Goal: Feedback & Contribution: Leave review/rating

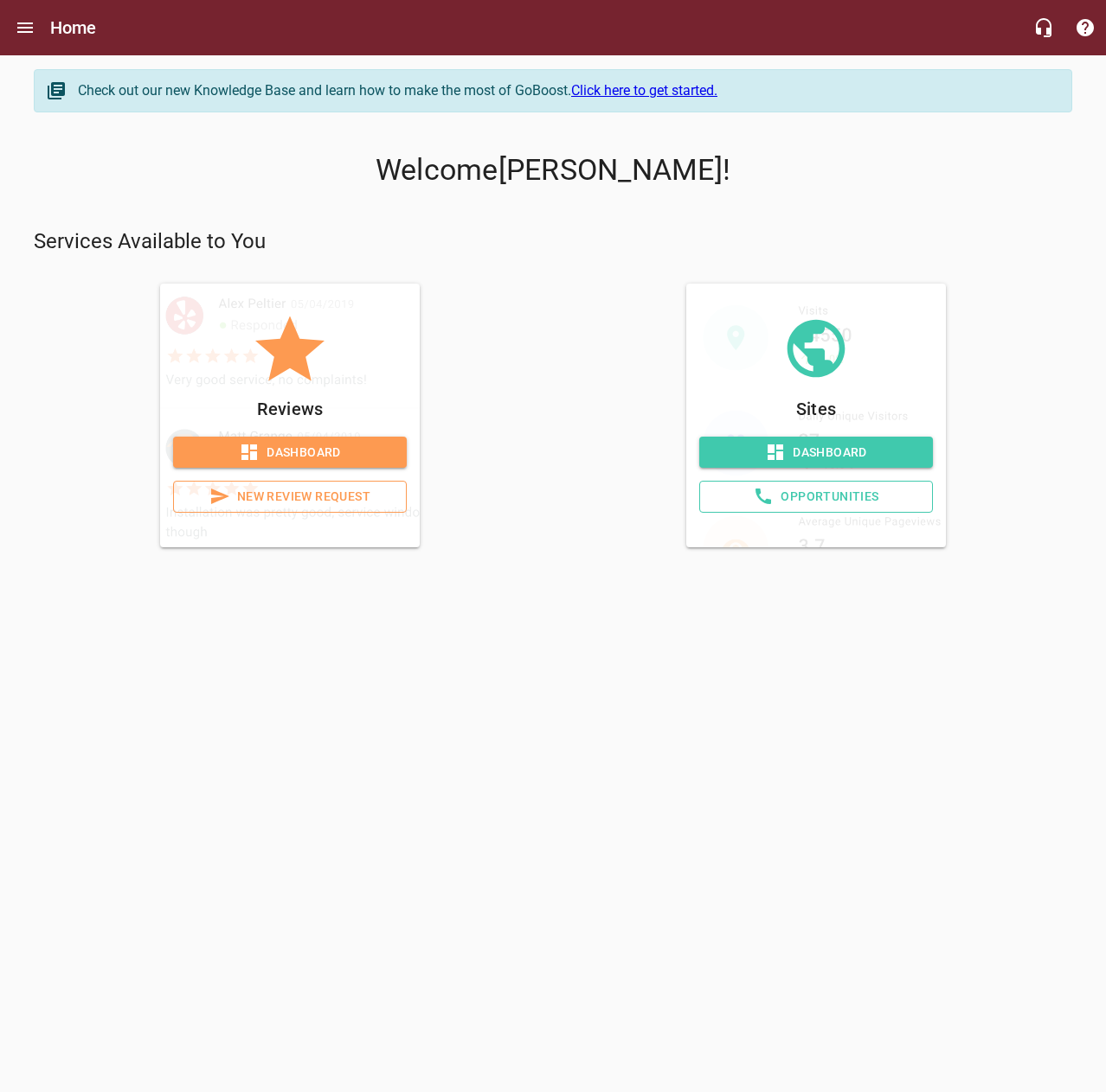
click at [307, 456] on span "Dashboard" at bounding box center [290, 452] width 206 height 21
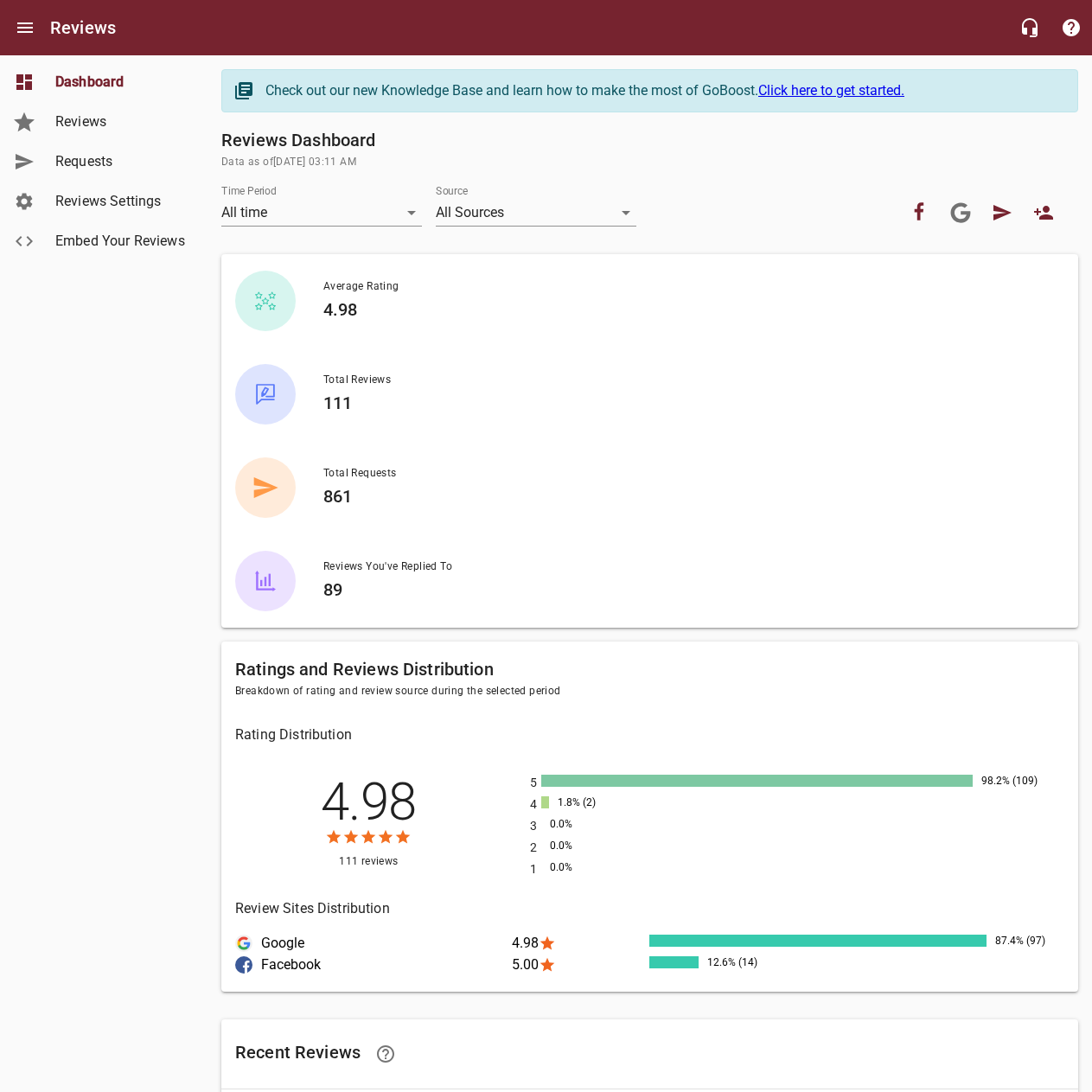
click at [97, 155] on span "Requests" at bounding box center [121, 161] width 132 height 20
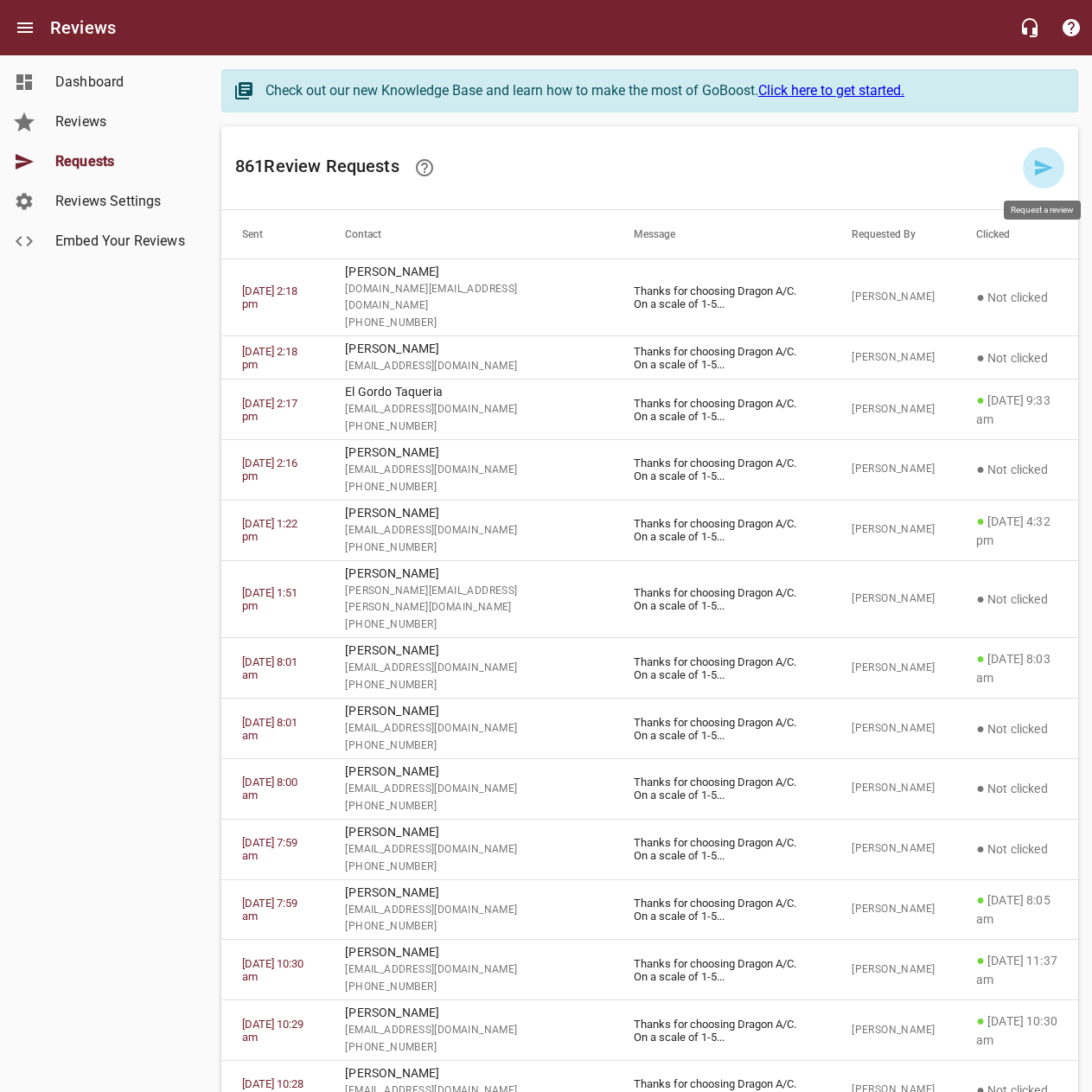
click at [1048, 166] on icon at bounding box center [1044, 168] width 19 height 16
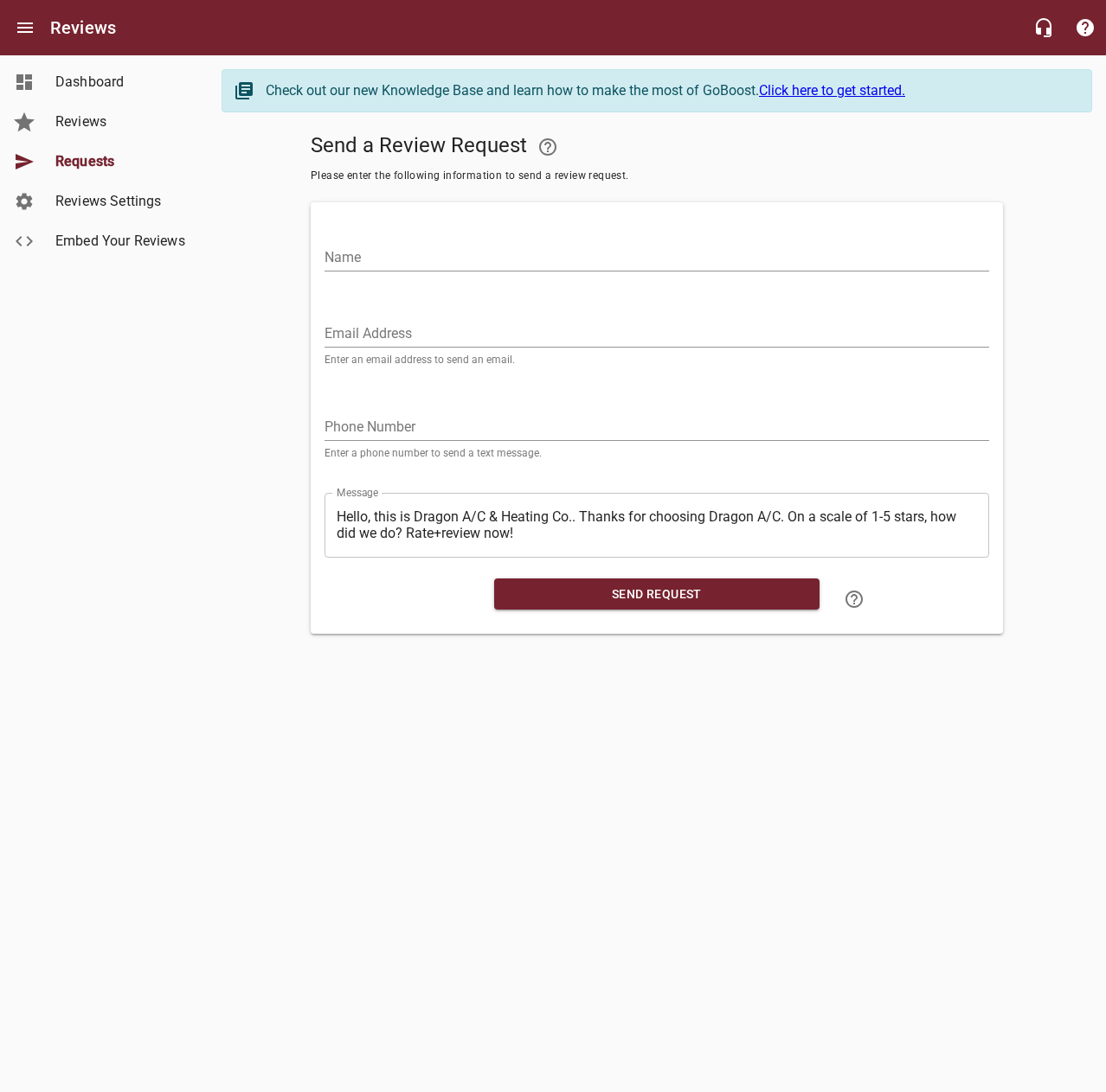
click at [810, 264] on input "Name" at bounding box center [656, 257] width 664 height 27
type input "[PERSON_NAME]"
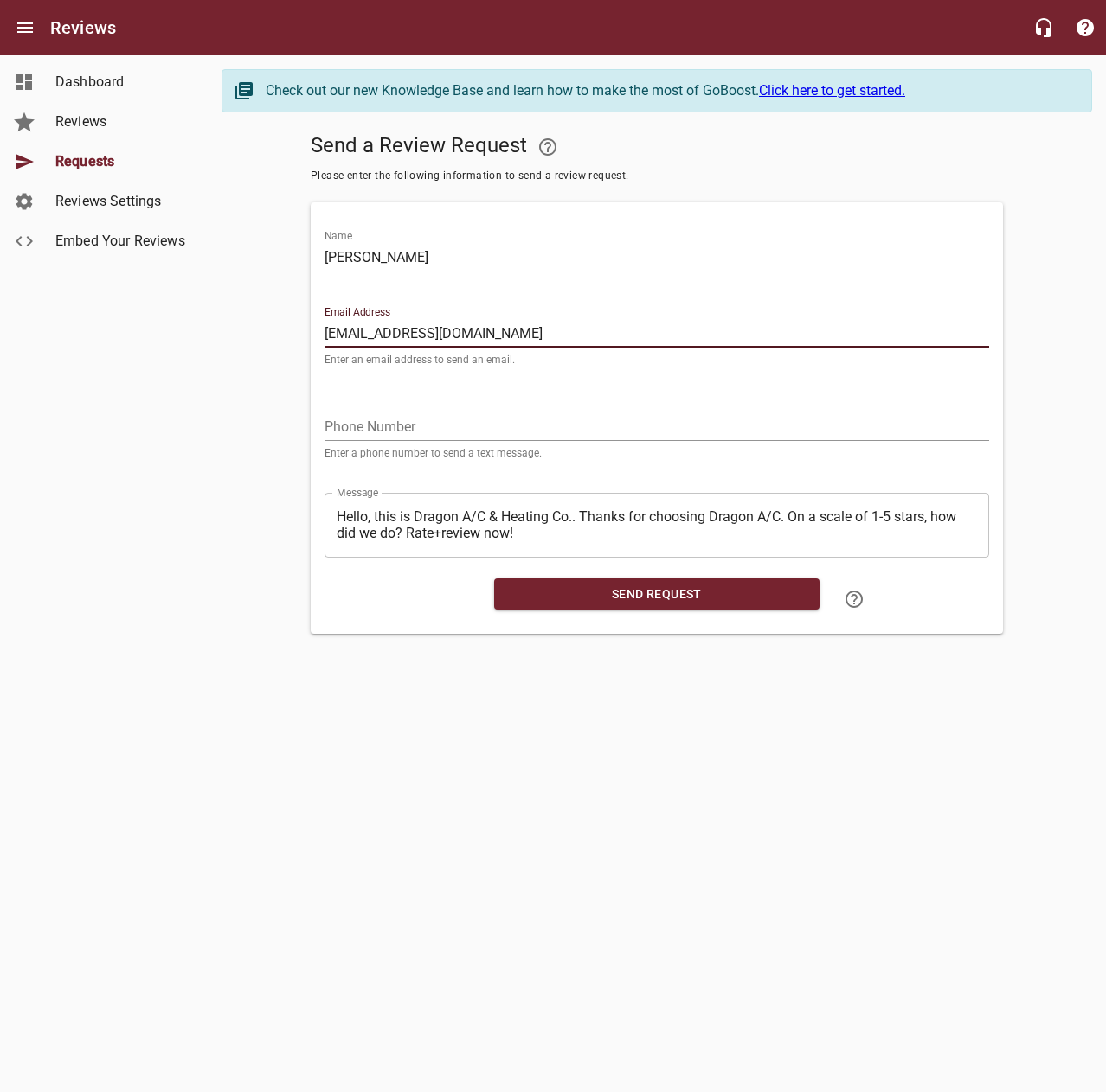
type input "[EMAIL_ADDRESS][DOMAIN_NAME]"
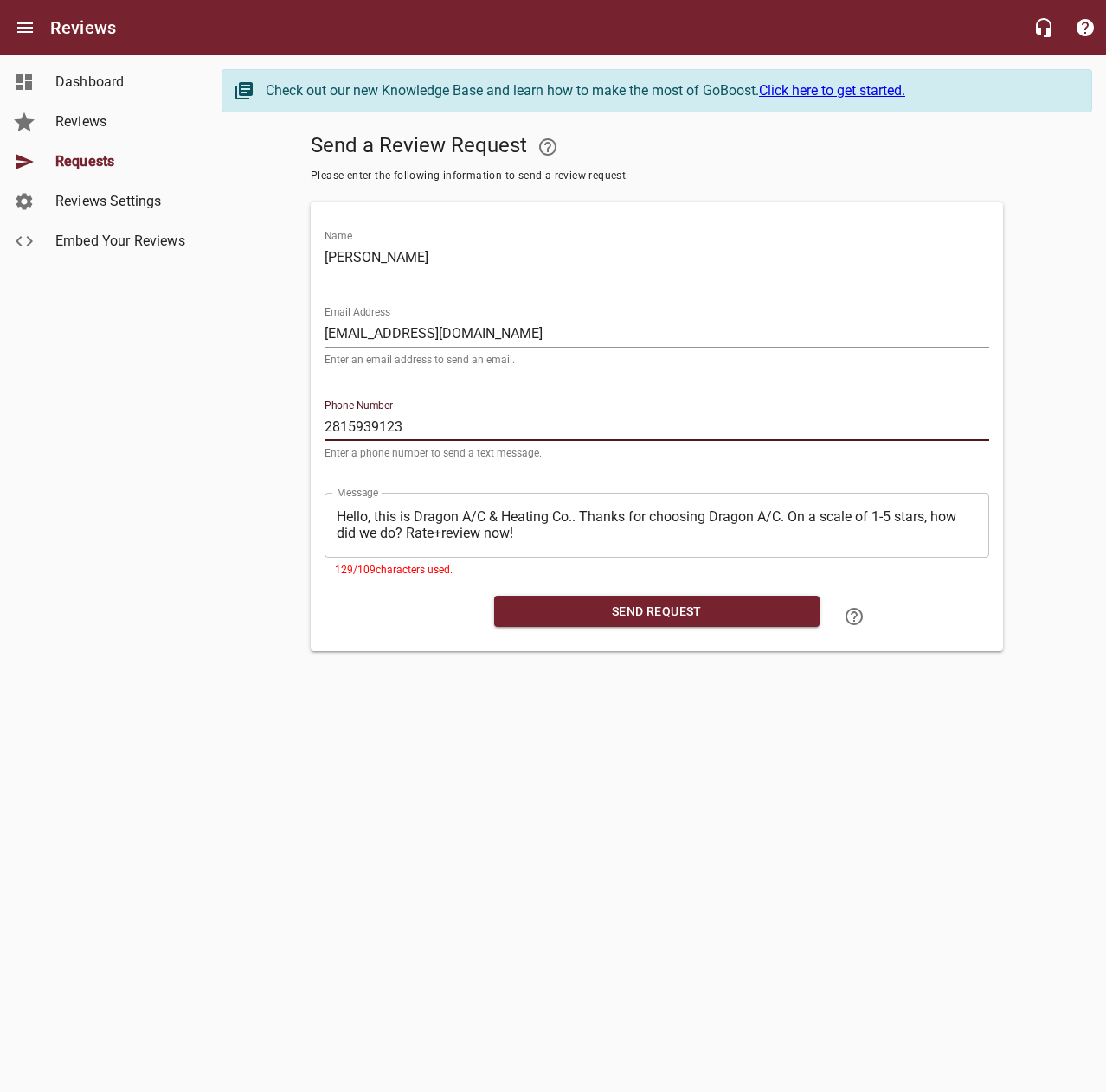
type input "2815939123"
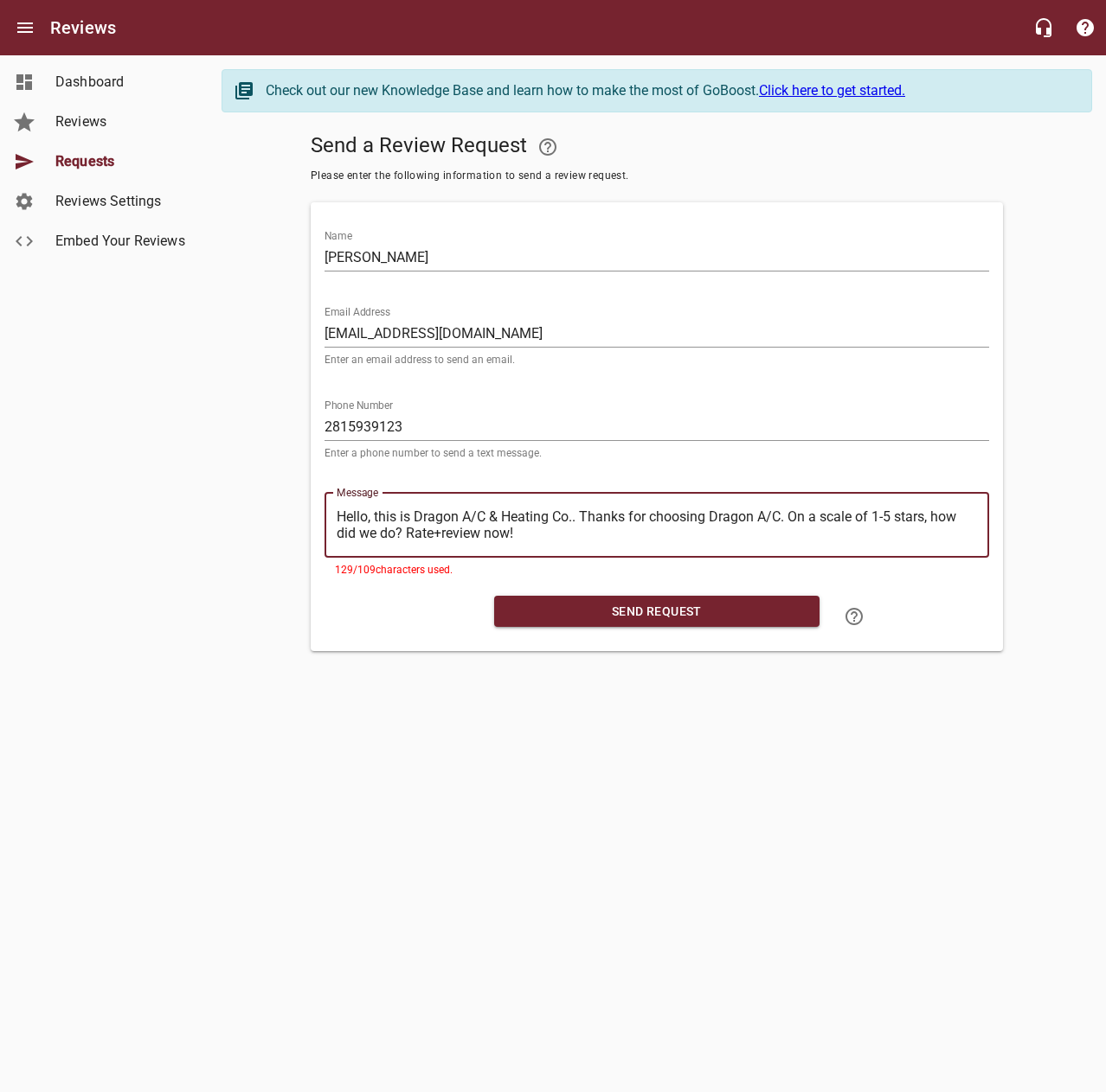
drag, startPoint x: 578, startPoint y: 512, endPoint x: 304, endPoint y: 515, distance: 274.0
click at [304, 515] on div "Send a Review Request Please enter the following information to send a review r…" at bounding box center [656, 389] width 870 height 525
type textarea "Thanks for choosing Dragon A/C. On a scale of 1-5 stars, how did we do? Rate+re…"
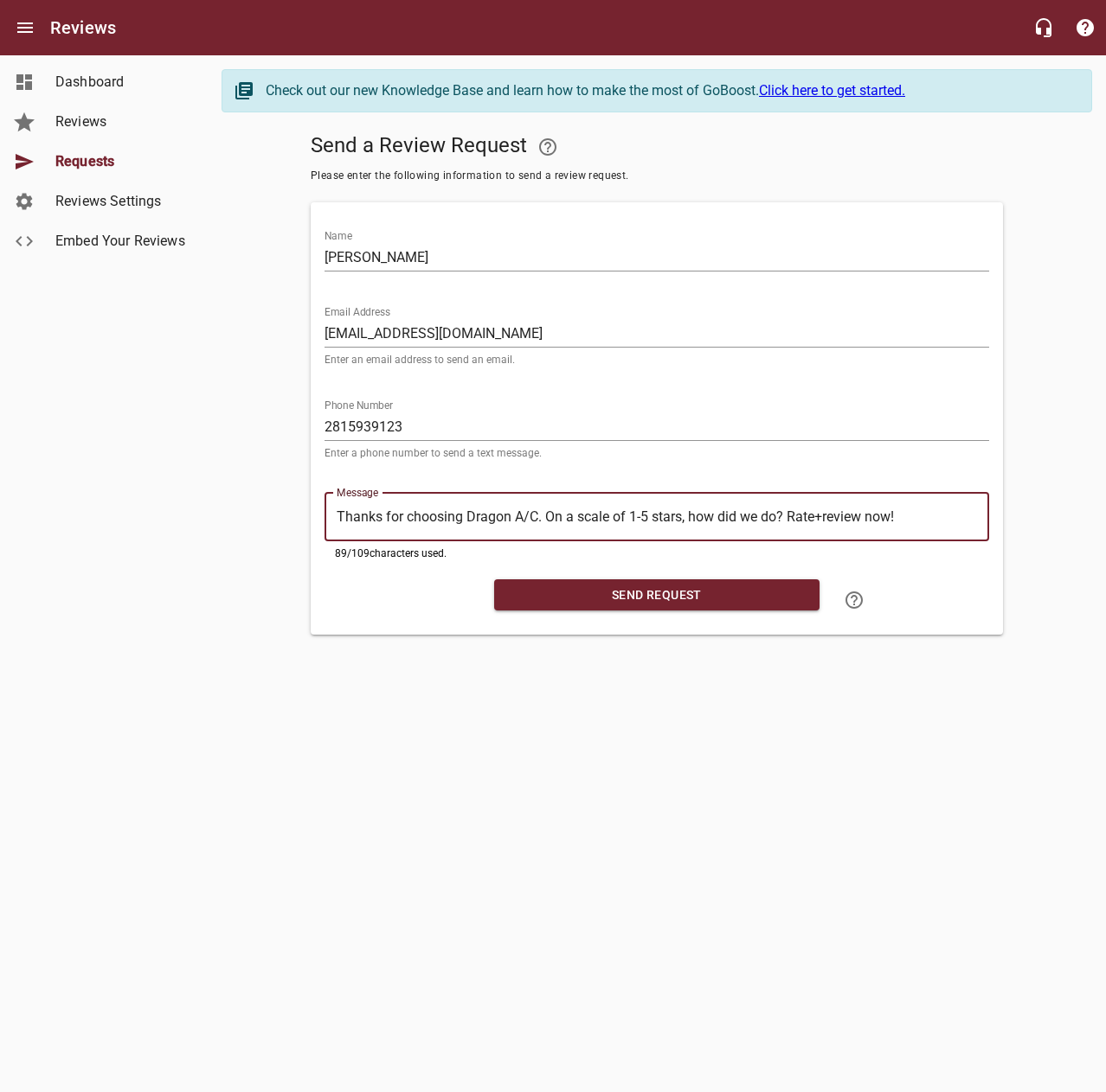
type textarea "Thanks for choosing Dragon A/C. On a scale of 1-5 stars, how did we do? Rate+re…"
click at [681, 603] on span "Send Request" at bounding box center [656, 596] width 297 height 21
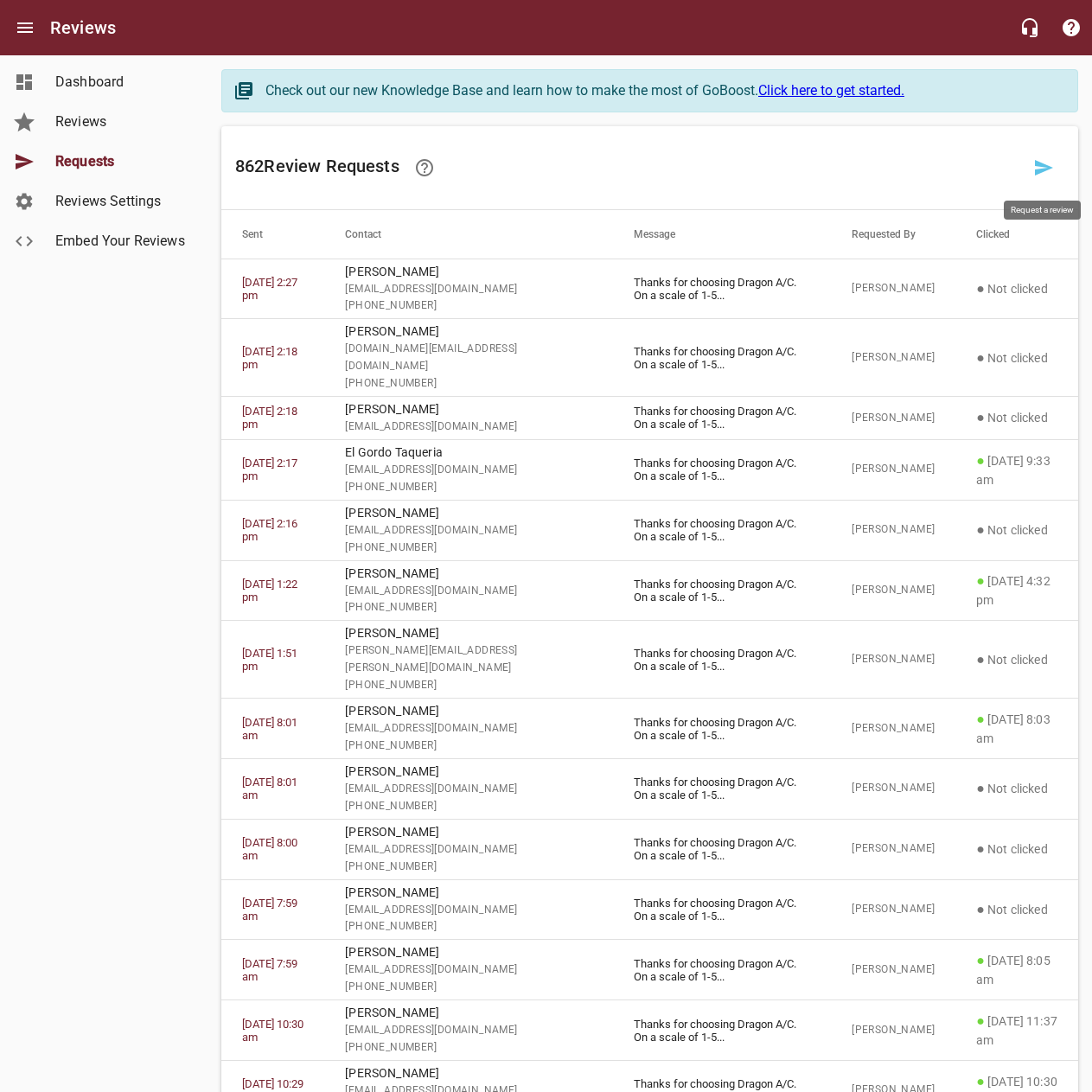
click at [1041, 167] on icon at bounding box center [1043, 167] width 20 height 20
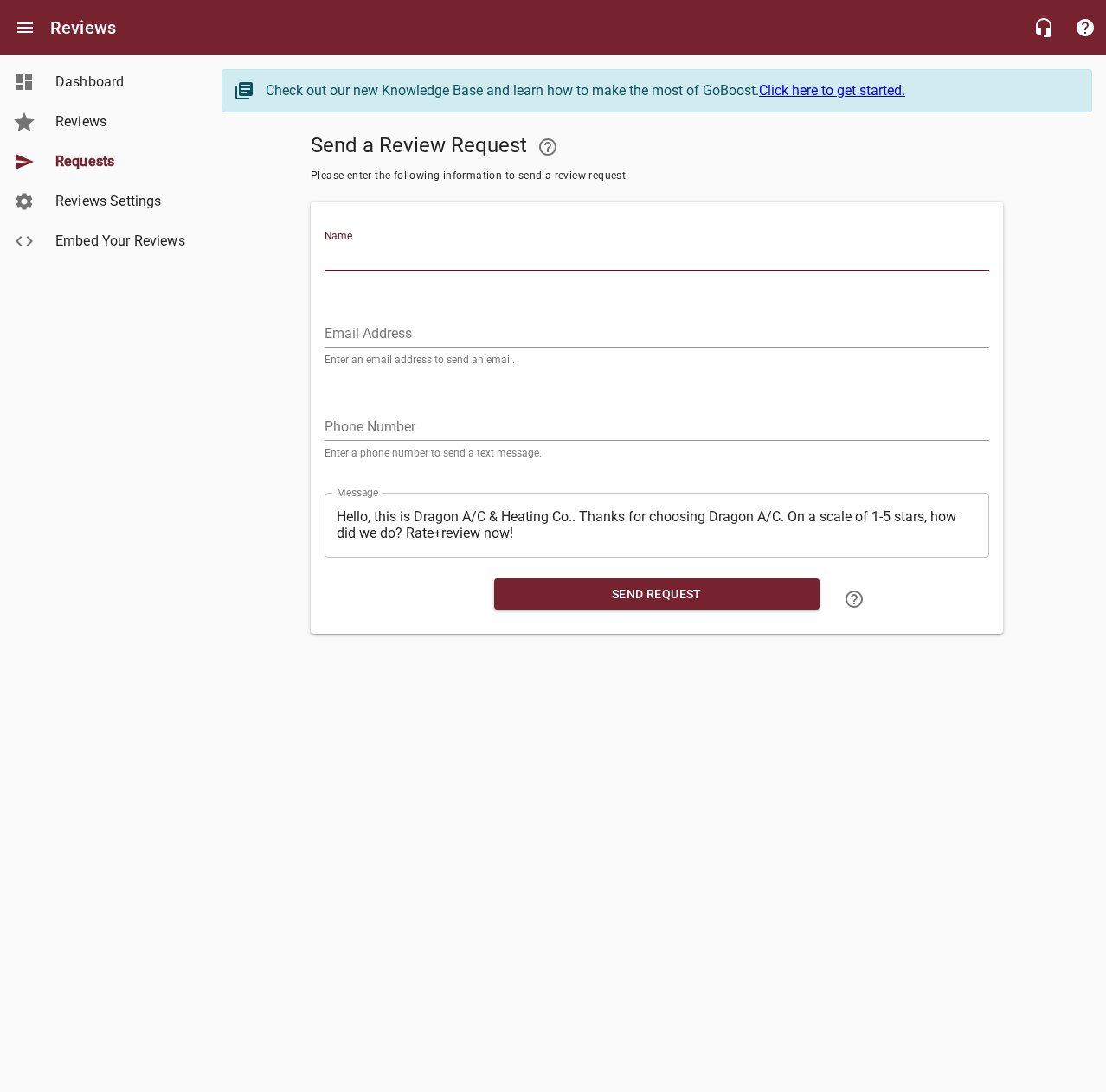
click at [723, 253] on input "Name" at bounding box center [656, 257] width 664 height 27
type input "[PERSON_NAME]"
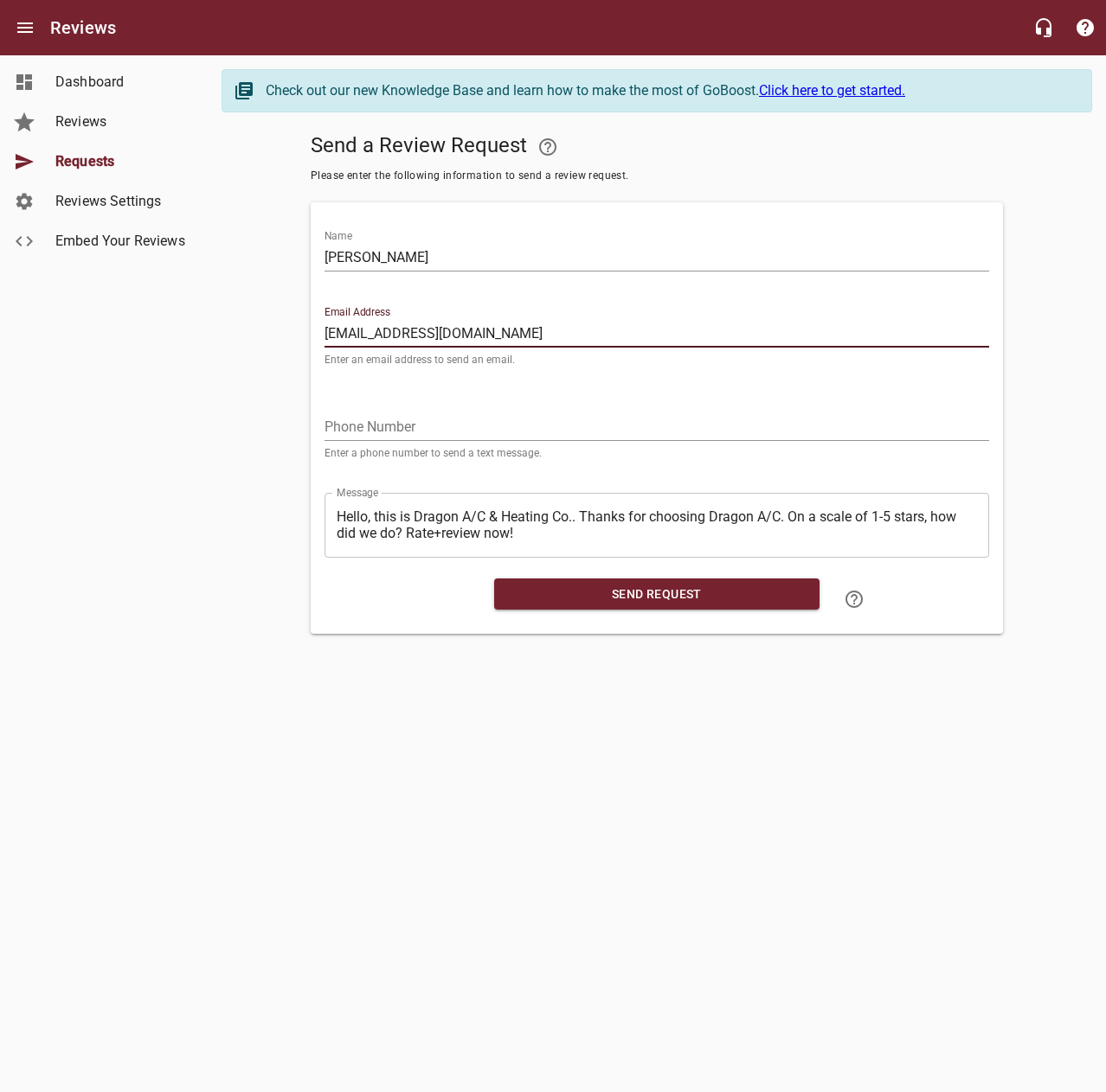
type input "[EMAIL_ADDRESS][DOMAIN_NAME]"
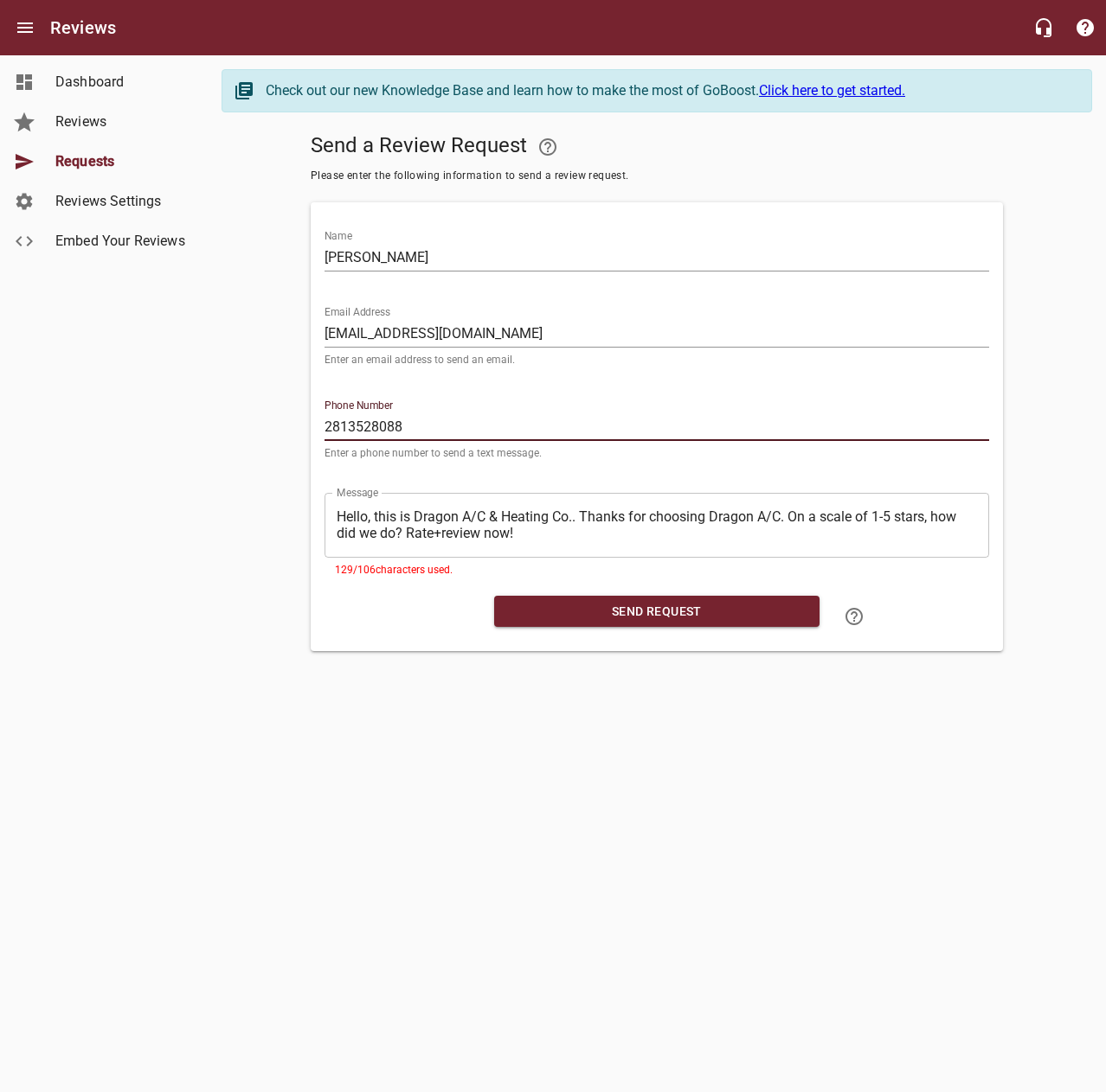
type input "2813528088"
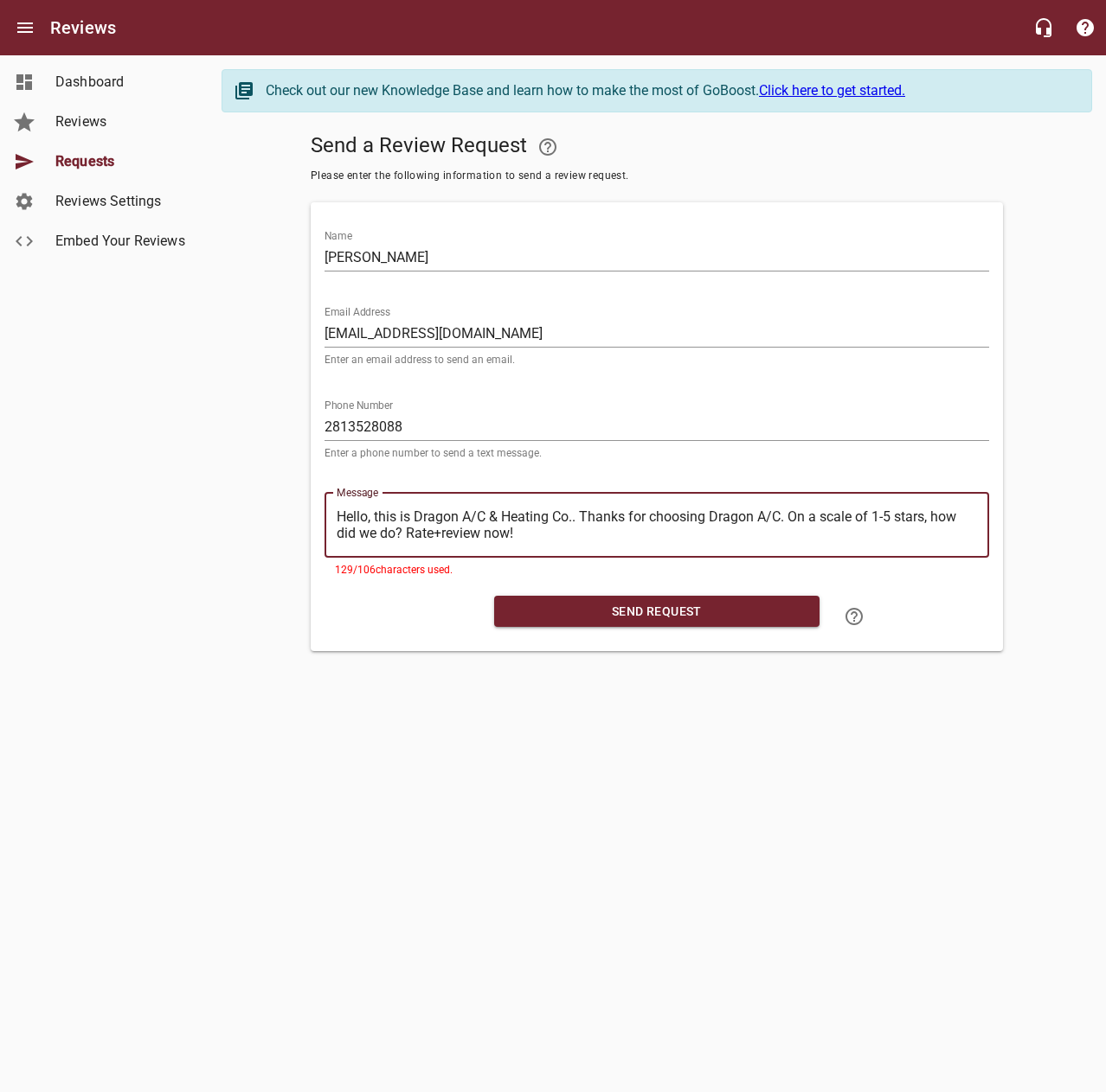
drag, startPoint x: 581, startPoint y: 517, endPoint x: 264, endPoint y: 525, distance: 317.1
click at [264, 525] on div "Send a Review Request Please enter the following information to send a review r…" at bounding box center [656, 389] width 870 height 525
type textarea "Thanks for choosing Dragon A/C. On a scale of 1-5 stars, how did we do? Rate+re…"
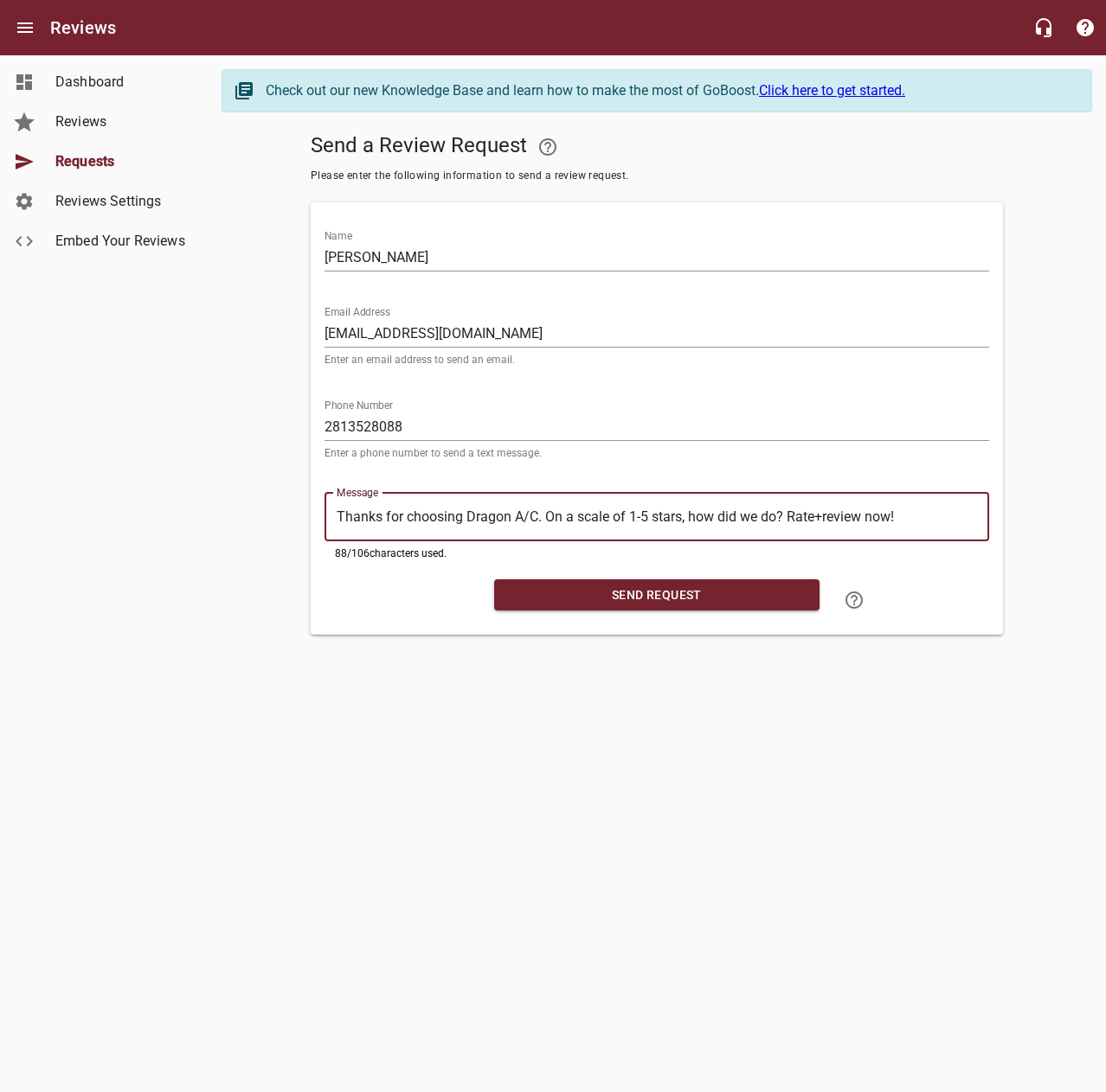
type textarea "Thanks for choosing Dragon A/C. On a scale of 1-5 stars, how did we do? Rate+re…"
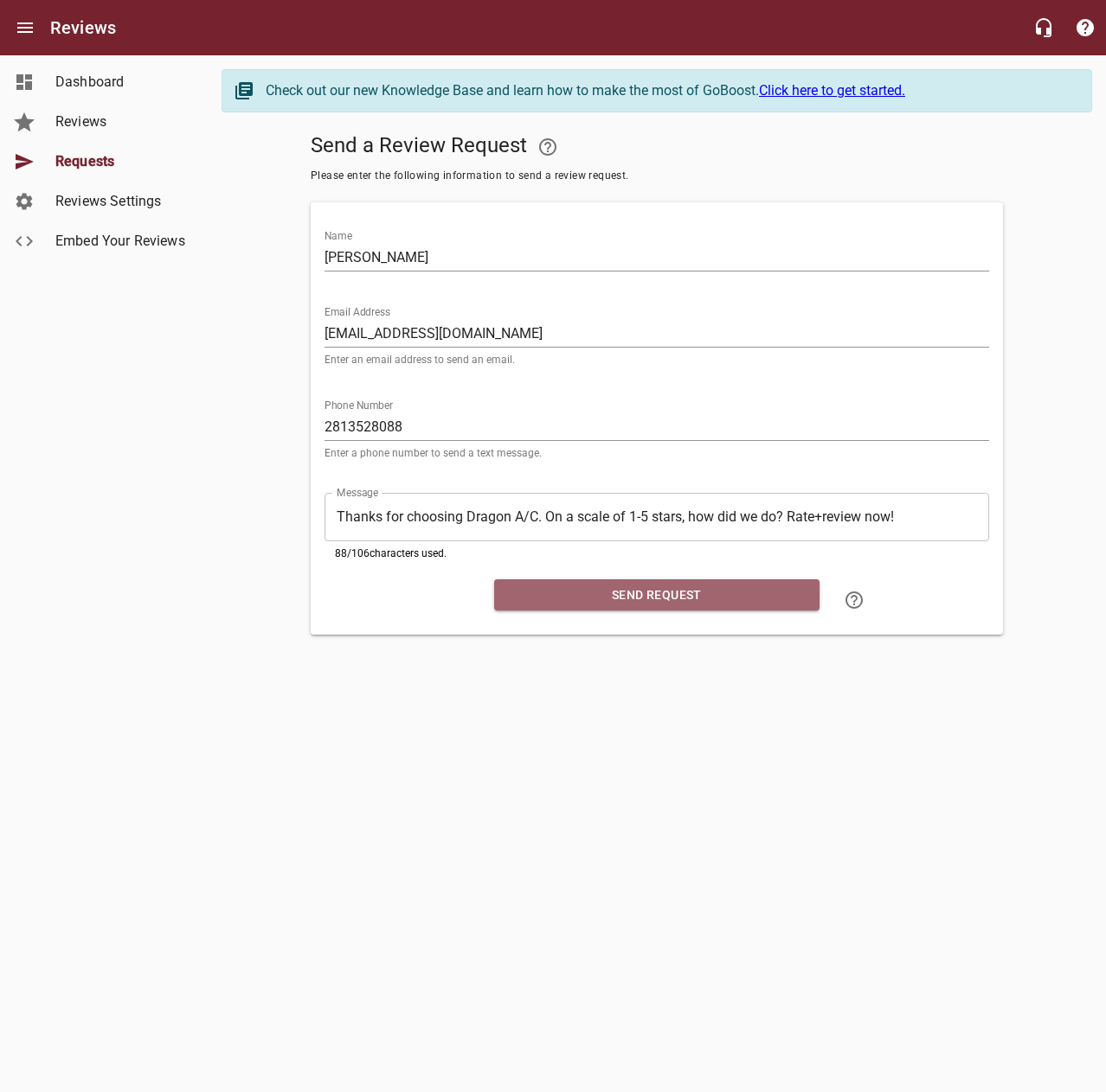
click at [553, 601] on span "Send Request" at bounding box center [656, 596] width 297 height 21
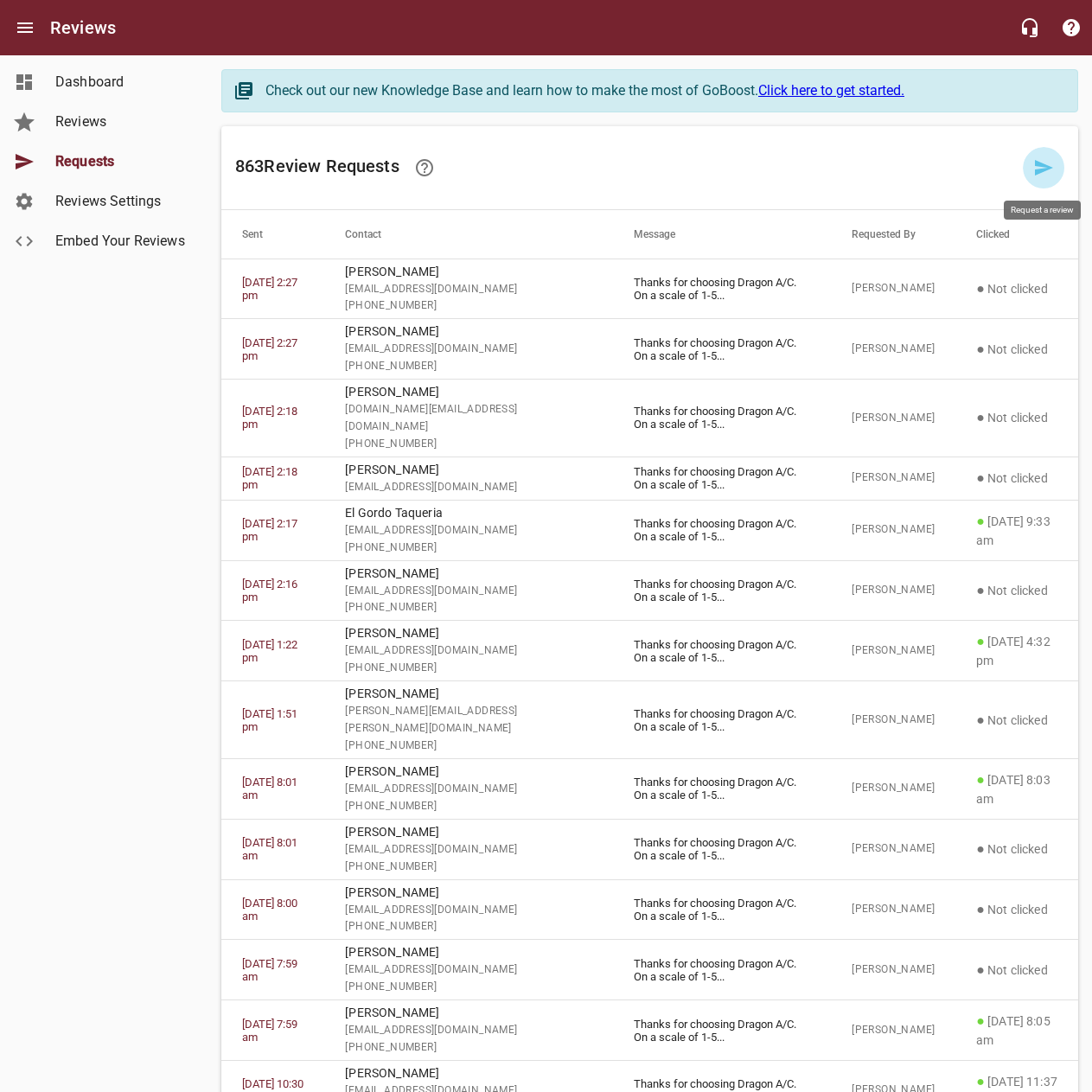
click at [1031, 169] on link at bounding box center [1043, 168] width 42 height 42
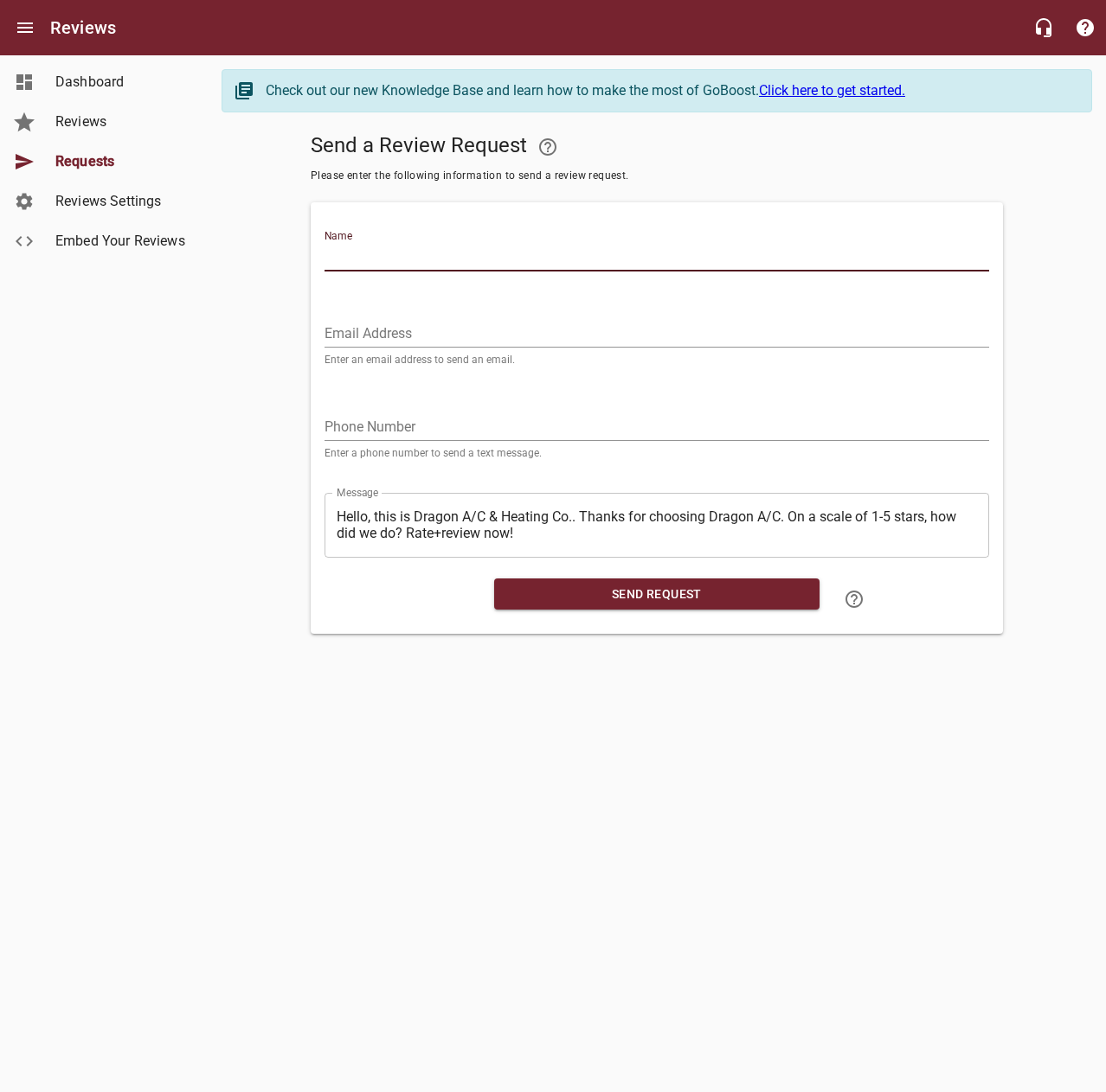
click at [739, 250] on input "Name" at bounding box center [656, 257] width 664 height 27
type input "[PERSON_NAME] Coffee House"
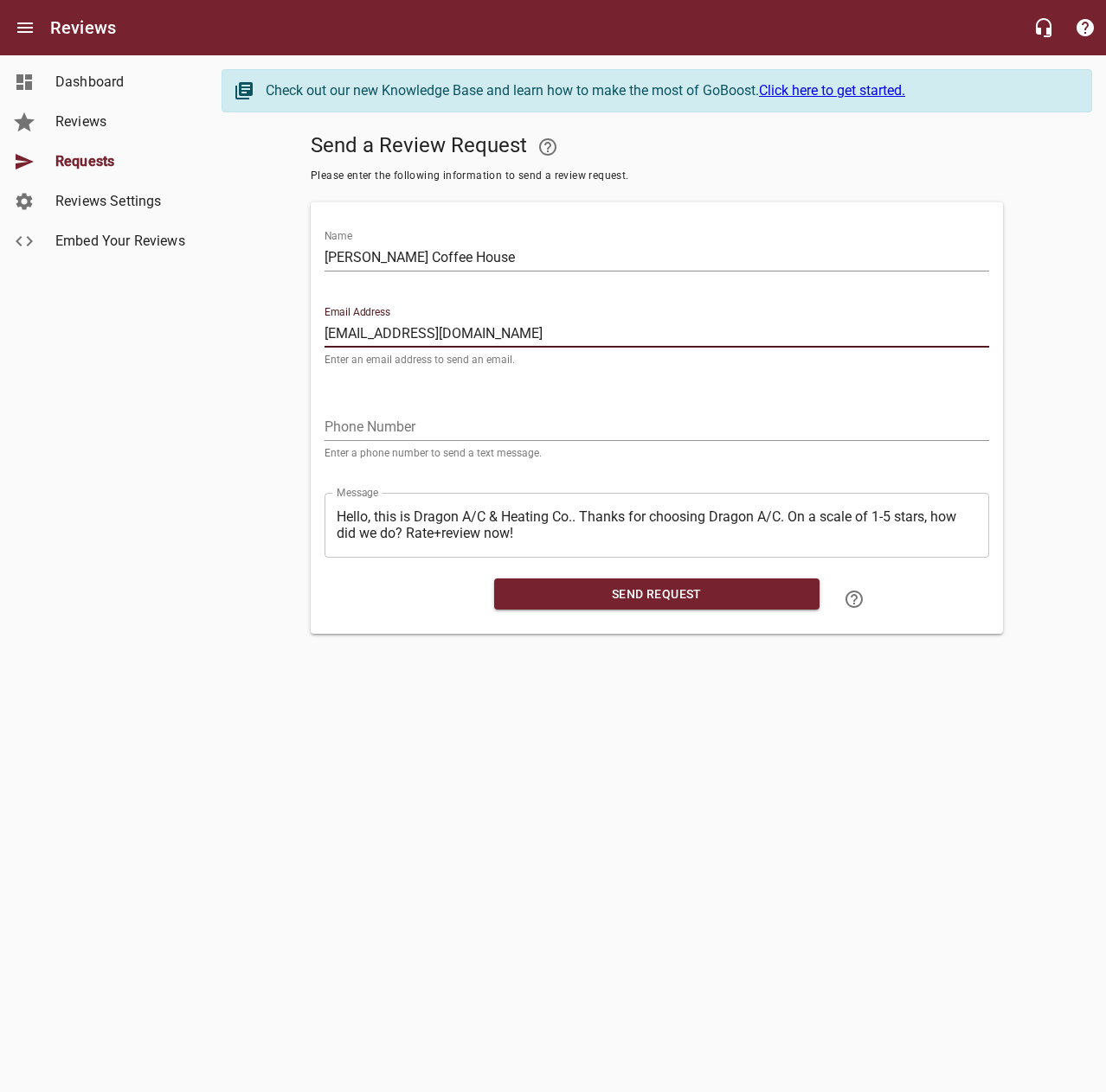
type input "[EMAIL_ADDRESS][DOMAIN_NAME]"
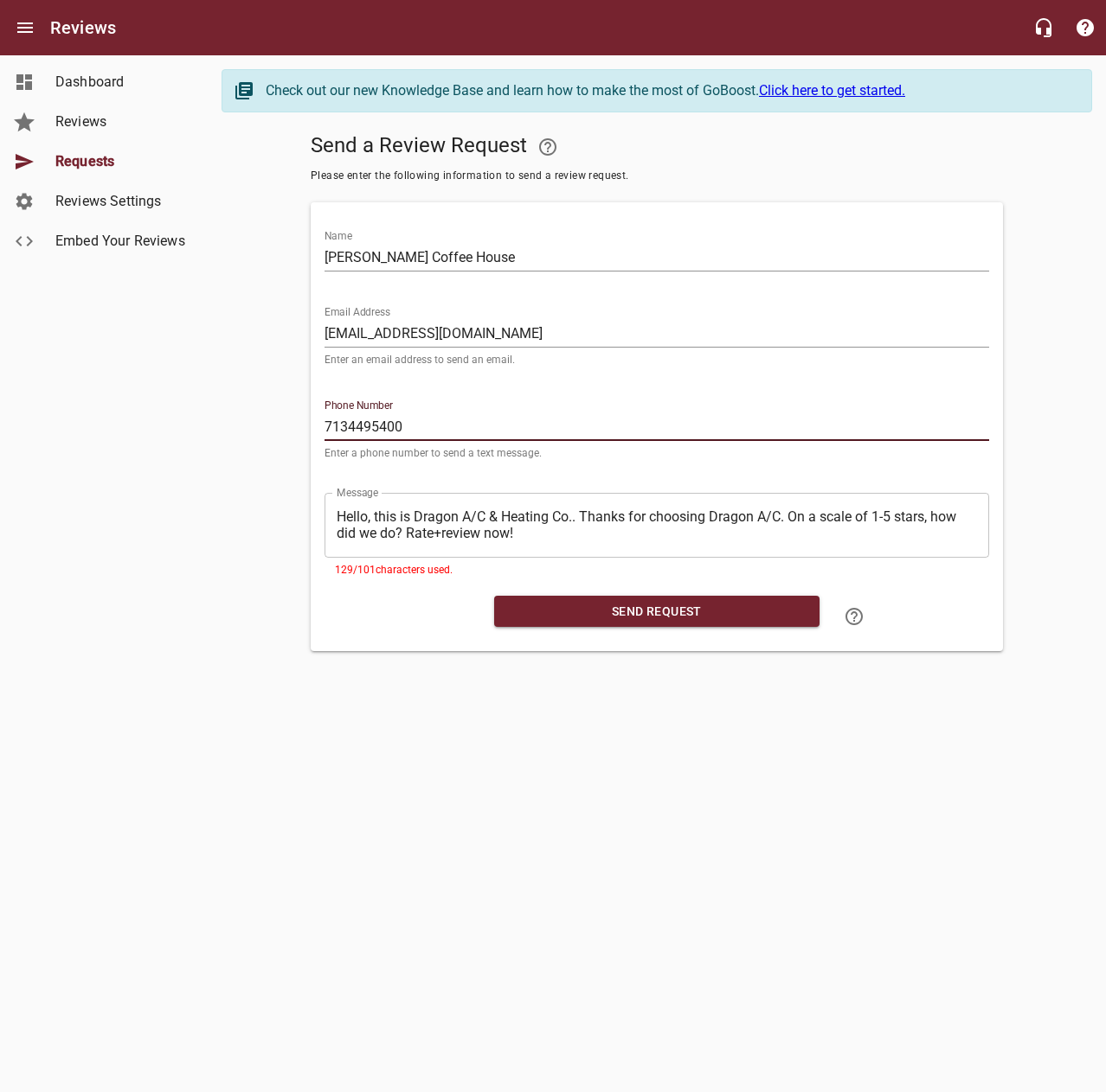
type input "7134495400"
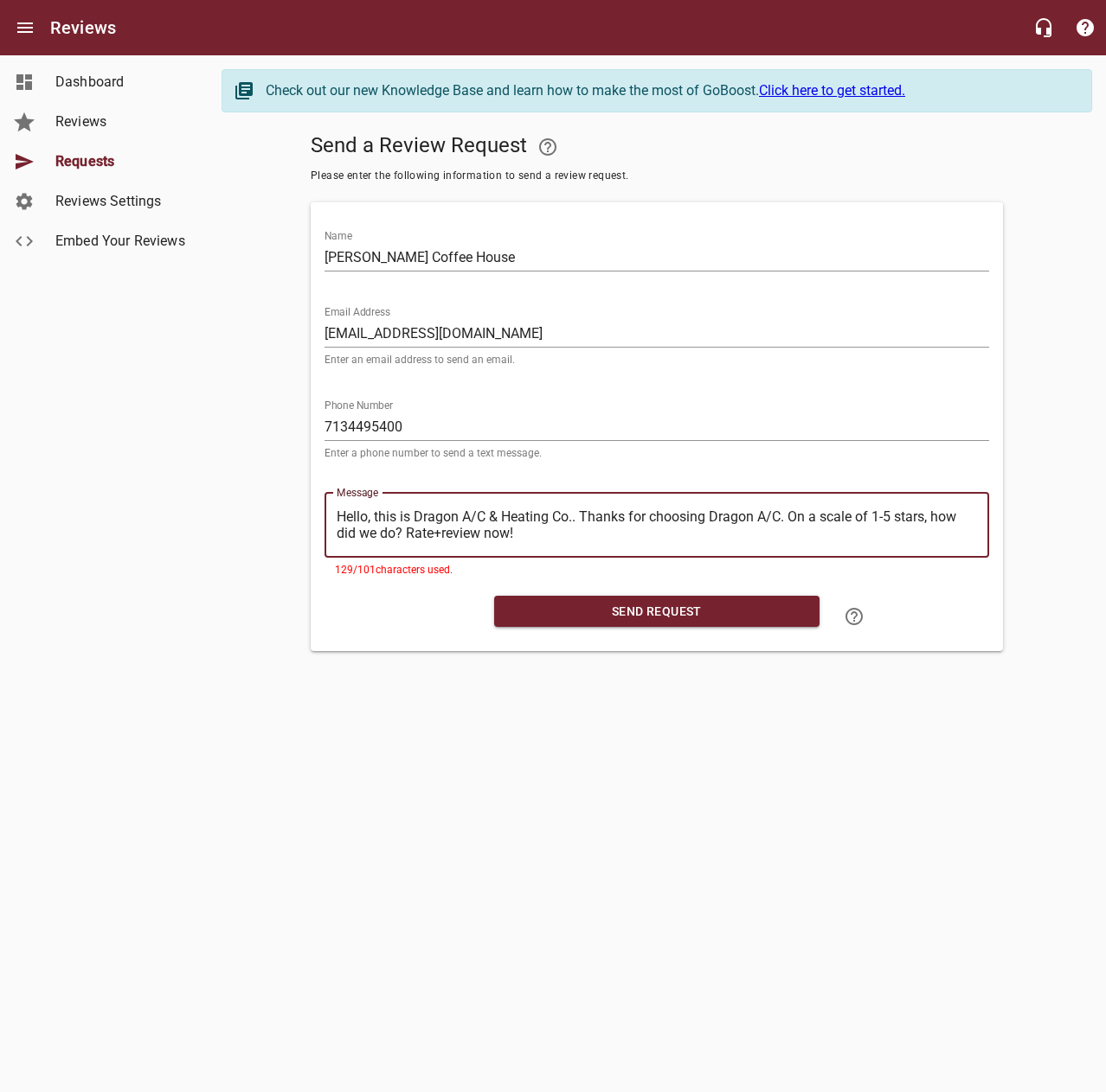
drag, startPoint x: 579, startPoint y: 517, endPoint x: 311, endPoint y: 498, distance: 268.7
click at [311, 498] on div "Name [PERSON_NAME] Coffee House Email Address [EMAIL_ADDRESS][DOMAIN_NAME] Ente…" at bounding box center [656, 427] width 692 height 448
type textarea "Thanks for choosing Dragon A/C. On a scale of 1-5 stars, how did we do? Rate+re…"
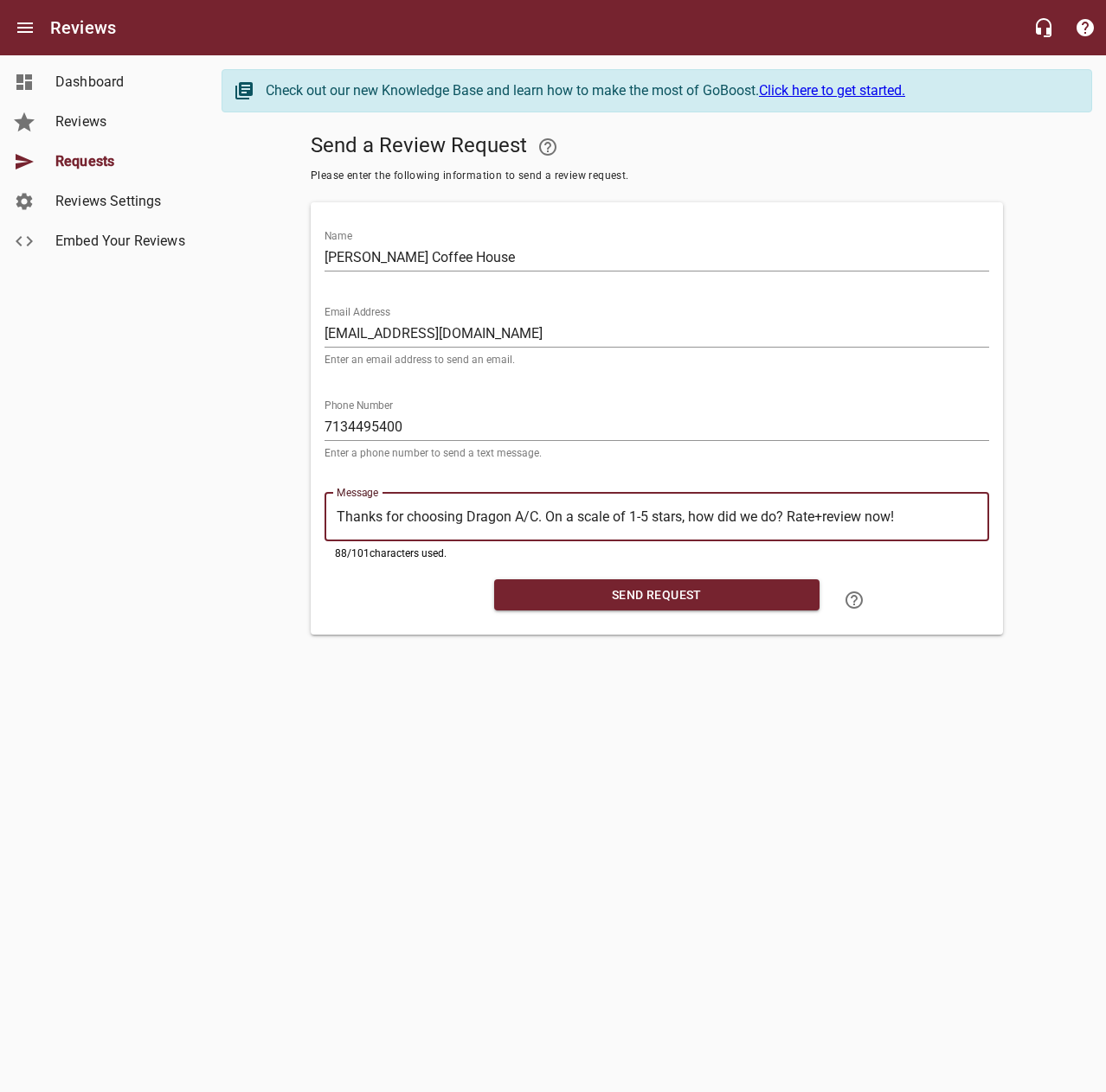
type textarea "Thanks for choosing Dragon A/C. On a scale of 1-5 stars, how did we do? Rate+re…"
click at [595, 593] on span "Send Request" at bounding box center [656, 596] width 297 height 21
